Goal: Check status: Check status

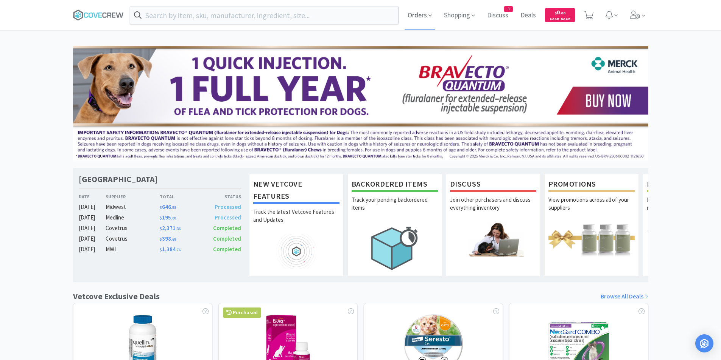
click at [414, 17] on span "Orders" at bounding box center [419, 15] width 30 height 30
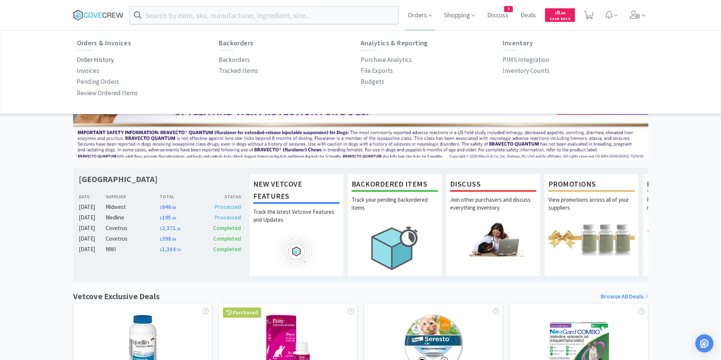
click at [104, 60] on p "Order History" at bounding box center [95, 60] width 37 height 10
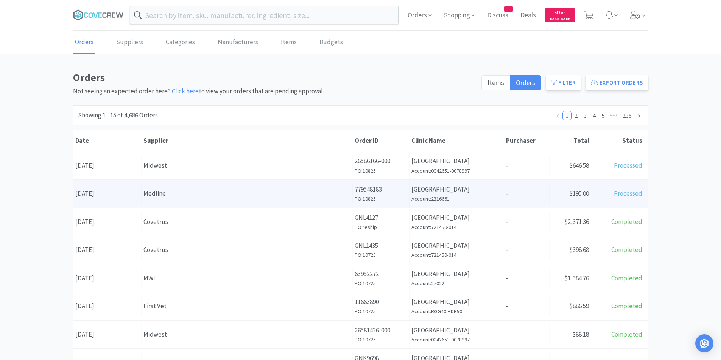
click at [134, 194] on div "Date [DATE]" at bounding box center [107, 193] width 68 height 19
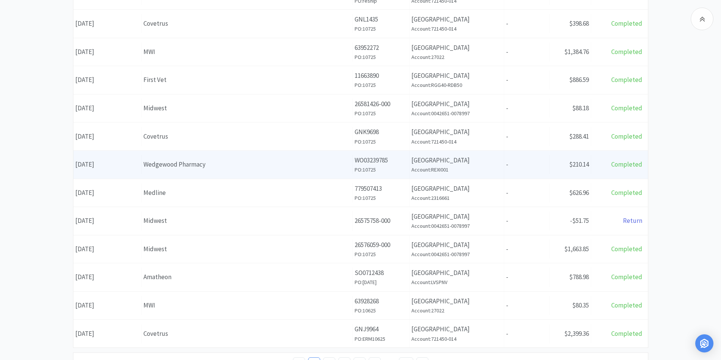
scroll to position [227, 0]
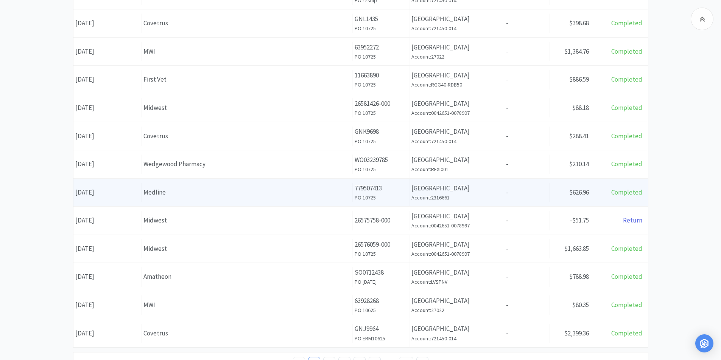
click at [168, 189] on div "Medline" at bounding box center [246, 193] width 207 height 10
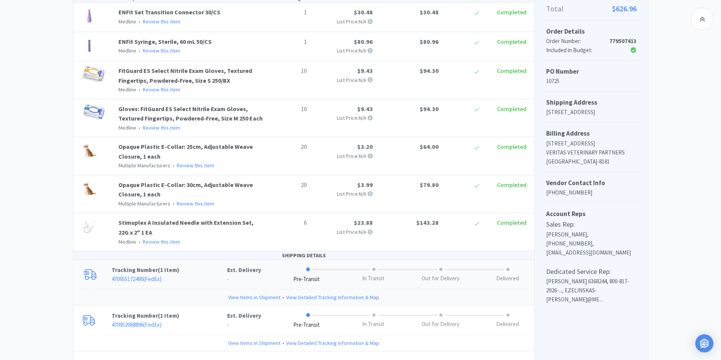
scroll to position [235, 0]
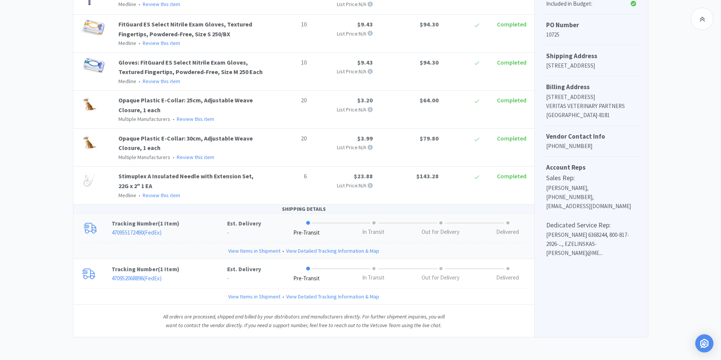
click at [259, 252] on link "View Items in Shipment" at bounding box center [254, 251] width 52 height 8
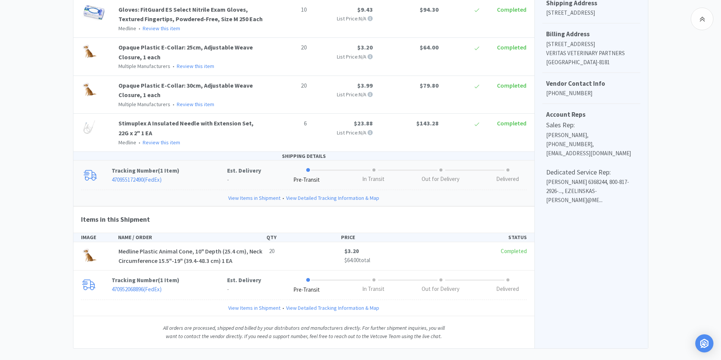
scroll to position [299, 0]
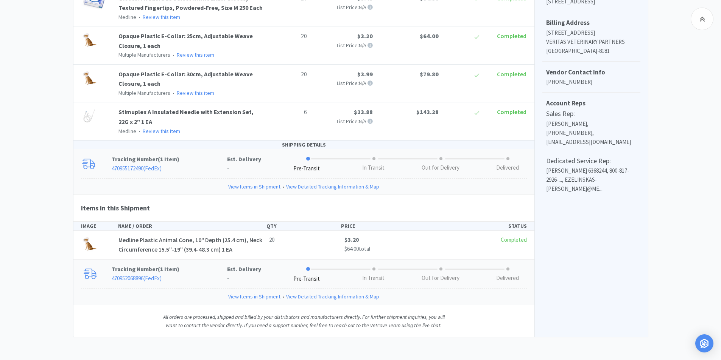
click at [262, 299] on link "View Items in Shipment" at bounding box center [254, 297] width 52 height 8
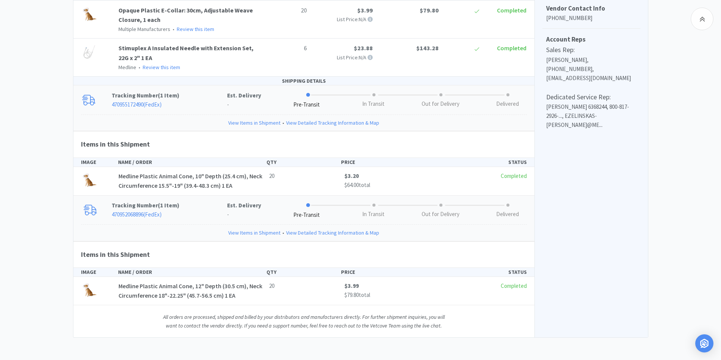
scroll to position [364, 0]
click at [138, 213] on link "470952068896 ( FedEx )" at bounding box center [137, 214] width 50 height 7
click at [134, 104] on link "470955172490 ( FedEx )" at bounding box center [137, 104] width 50 height 7
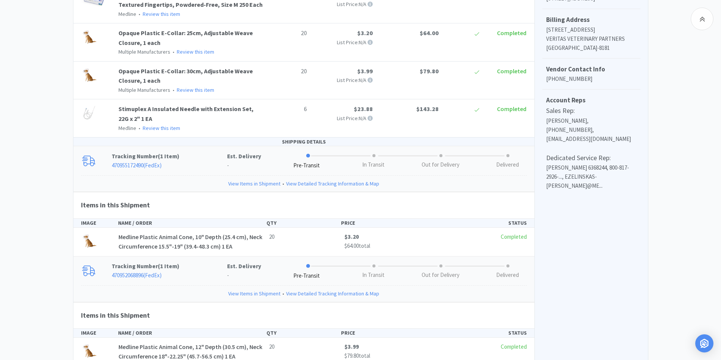
scroll to position [303, 0]
